Goal: Transaction & Acquisition: Purchase product/service

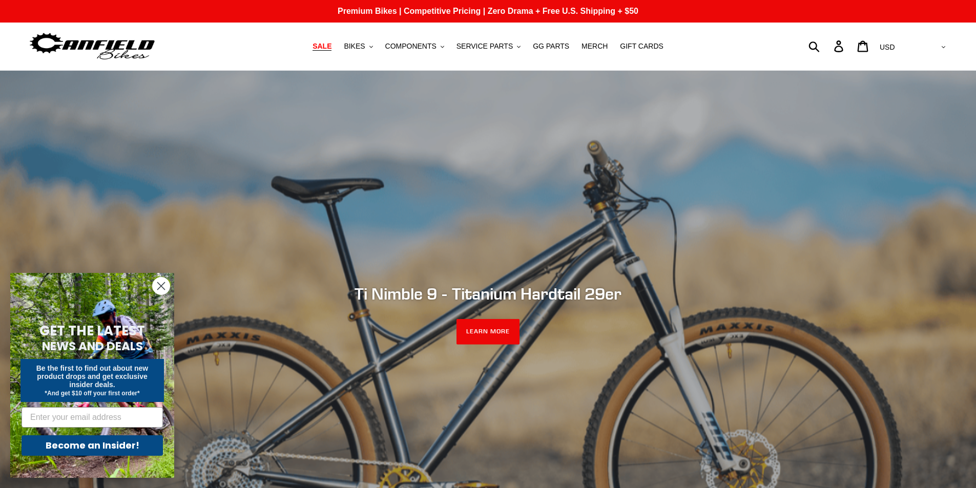
click at [332, 45] on span "SALE" at bounding box center [322, 46] width 19 height 9
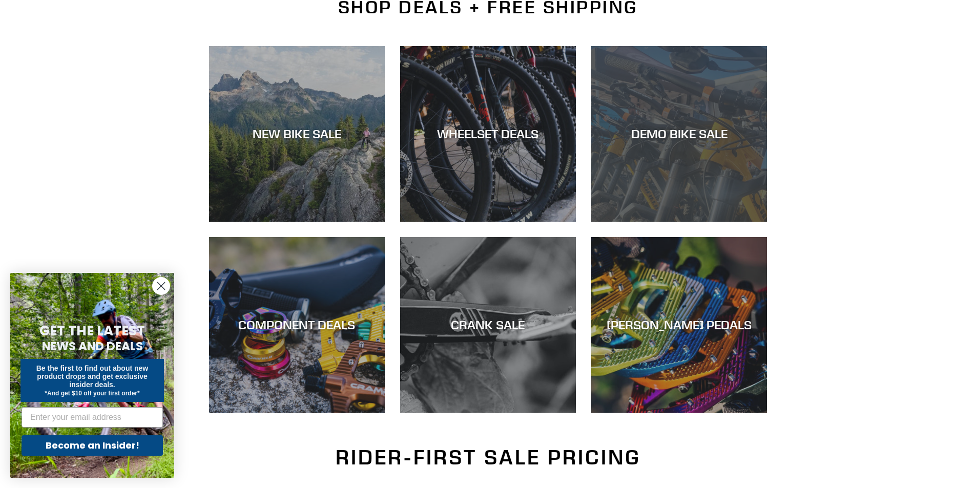
click at [672, 140] on div "DEMO BIKE SALE" at bounding box center [679, 134] width 176 height 15
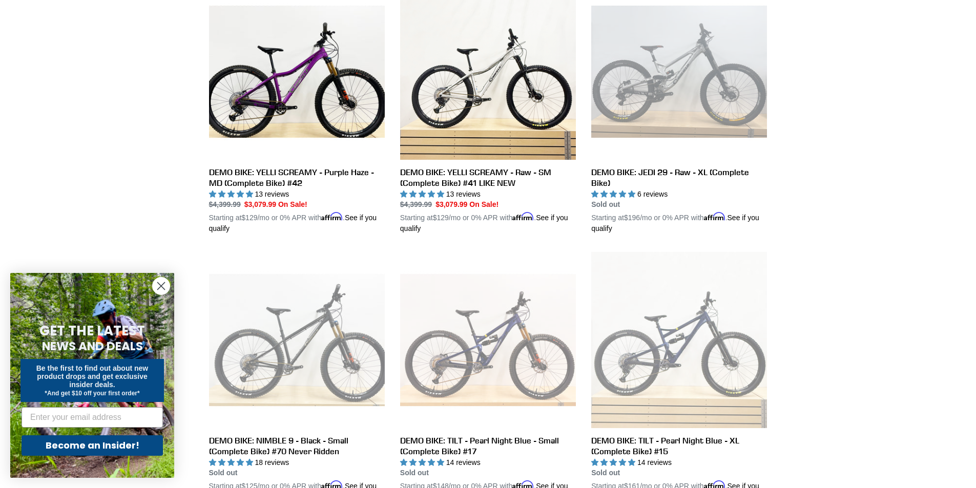
scroll to position [1025, 0]
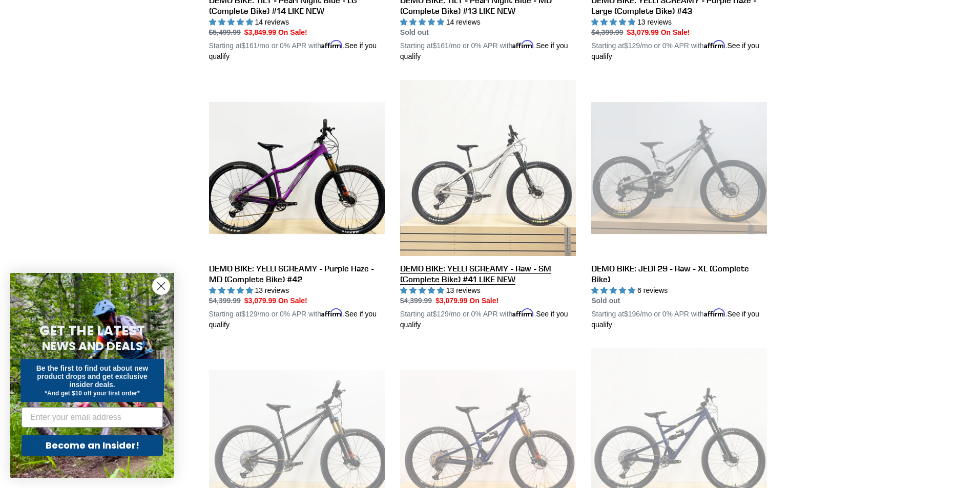
click at [494, 268] on link "DEMO BIKE: YELLI SCREAMY - Raw - SM (Complete Bike) #41 LIKE NEW" at bounding box center [488, 205] width 176 height 251
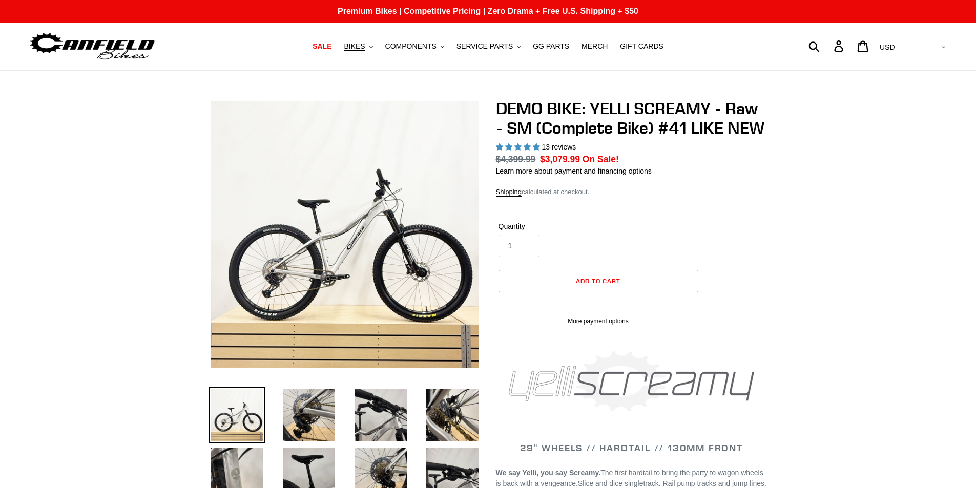
select select "highest-rating"
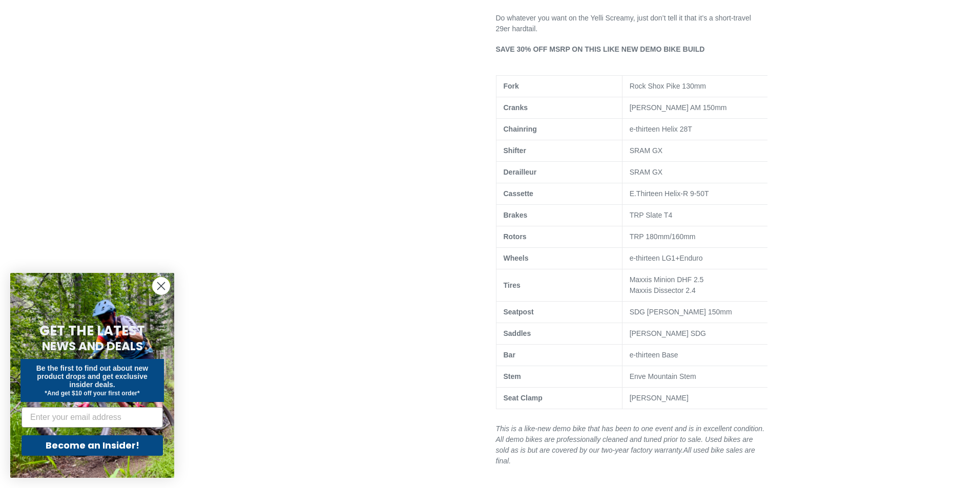
scroll to position [564, 0]
drag, startPoint x: 630, startPoint y: 226, endPoint x: 680, endPoint y: 228, distance: 49.8
click at [680, 226] on td "TRP Slate T4" at bounding box center [699, 215] width 154 height 22
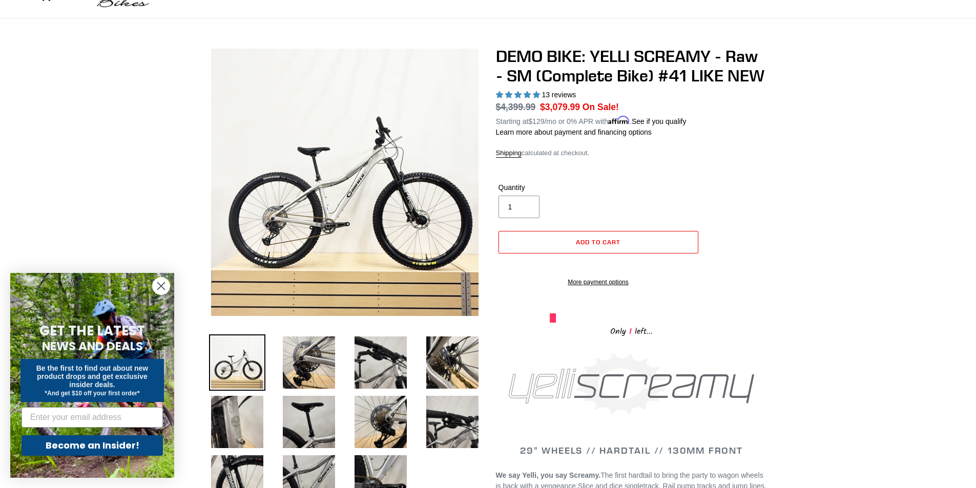
scroll to position [0, 0]
